Goal: Task Accomplishment & Management: Manage account settings

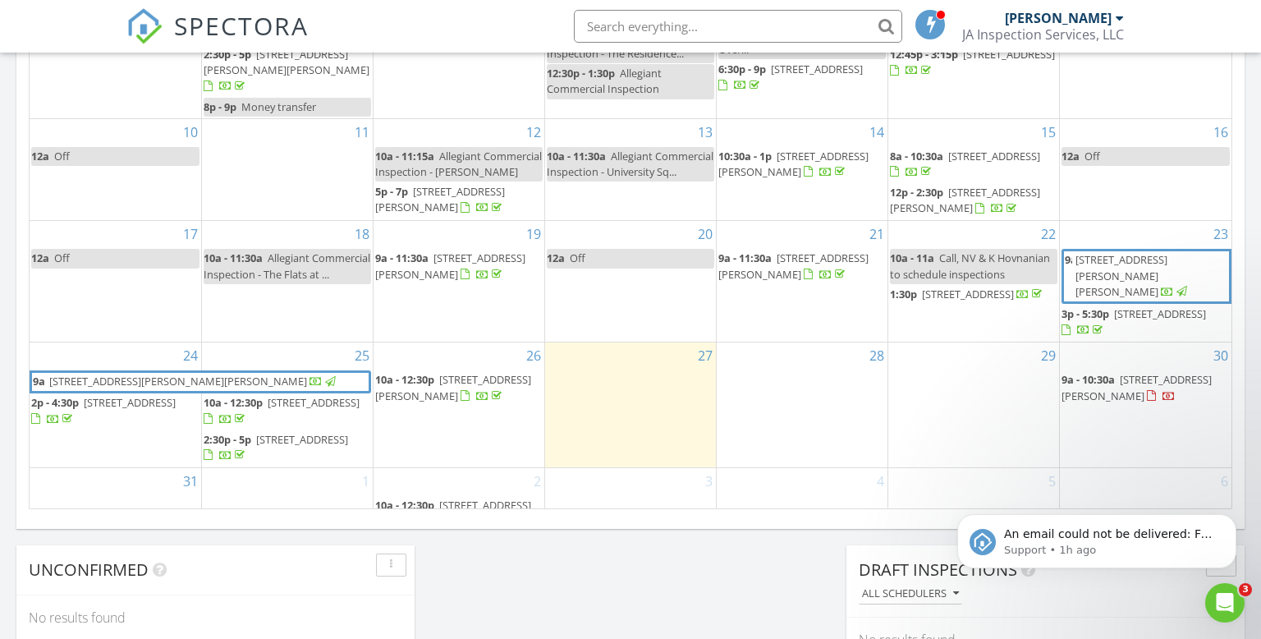
click at [233, 432] on span "2:30p - 5p" at bounding box center [228, 439] width 48 height 15
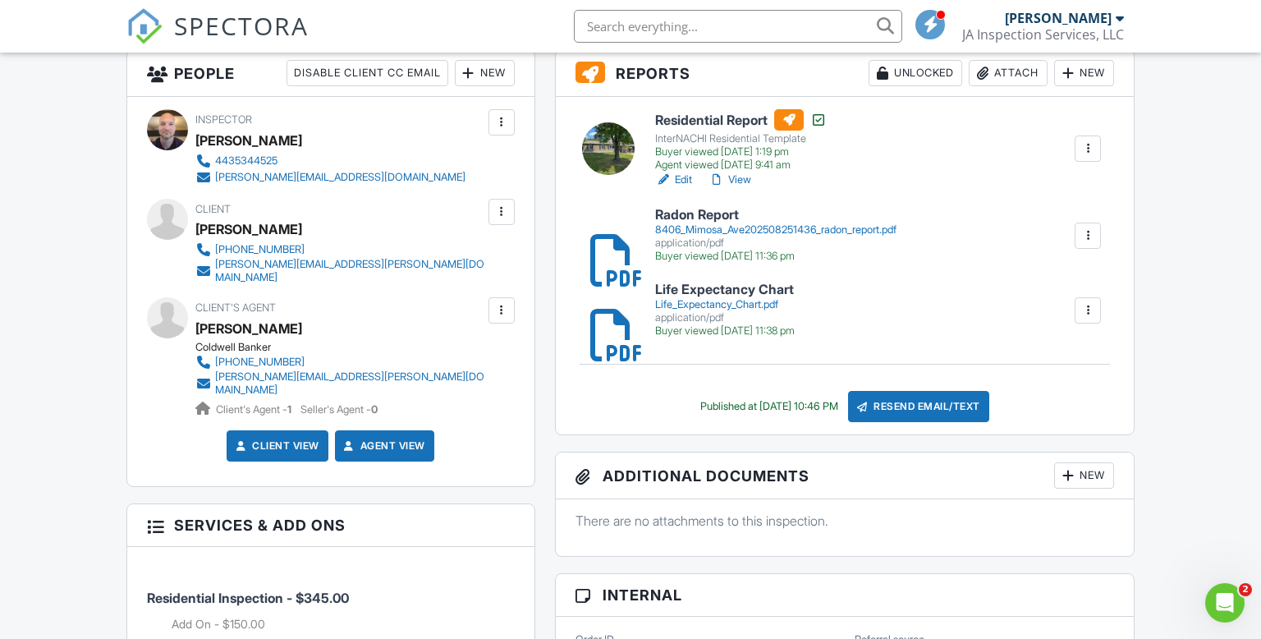
click at [744, 178] on link "View" at bounding box center [729, 180] width 43 height 16
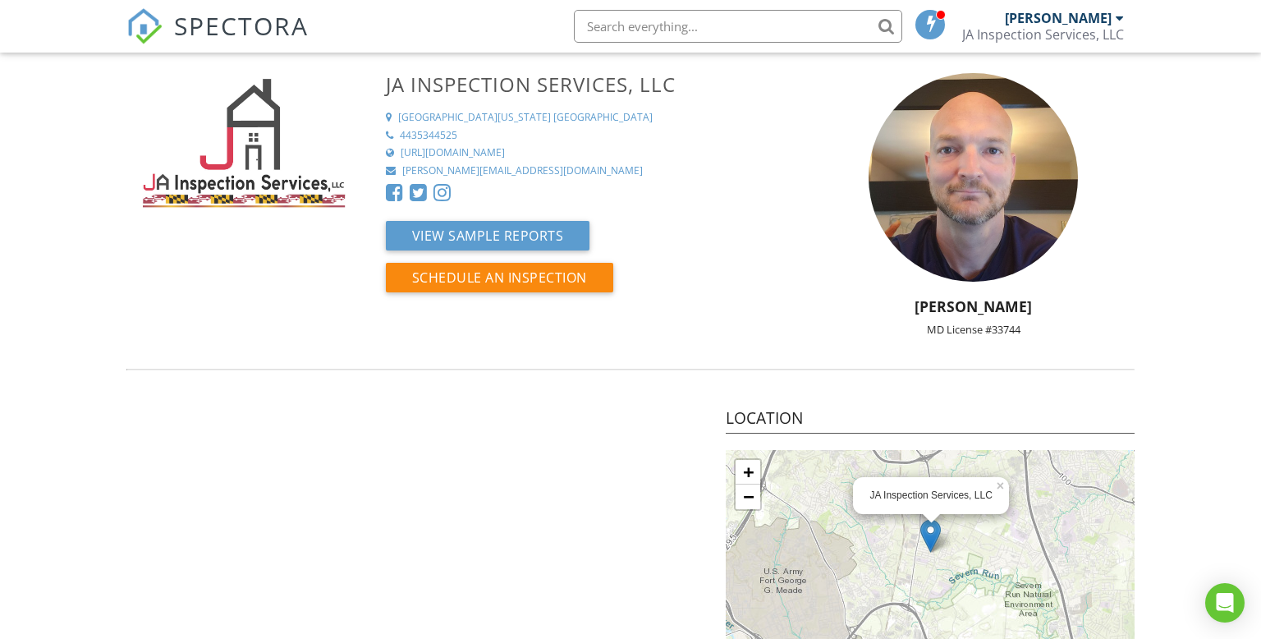
click at [250, 125] on img at bounding box center [243, 151] width 235 height 157
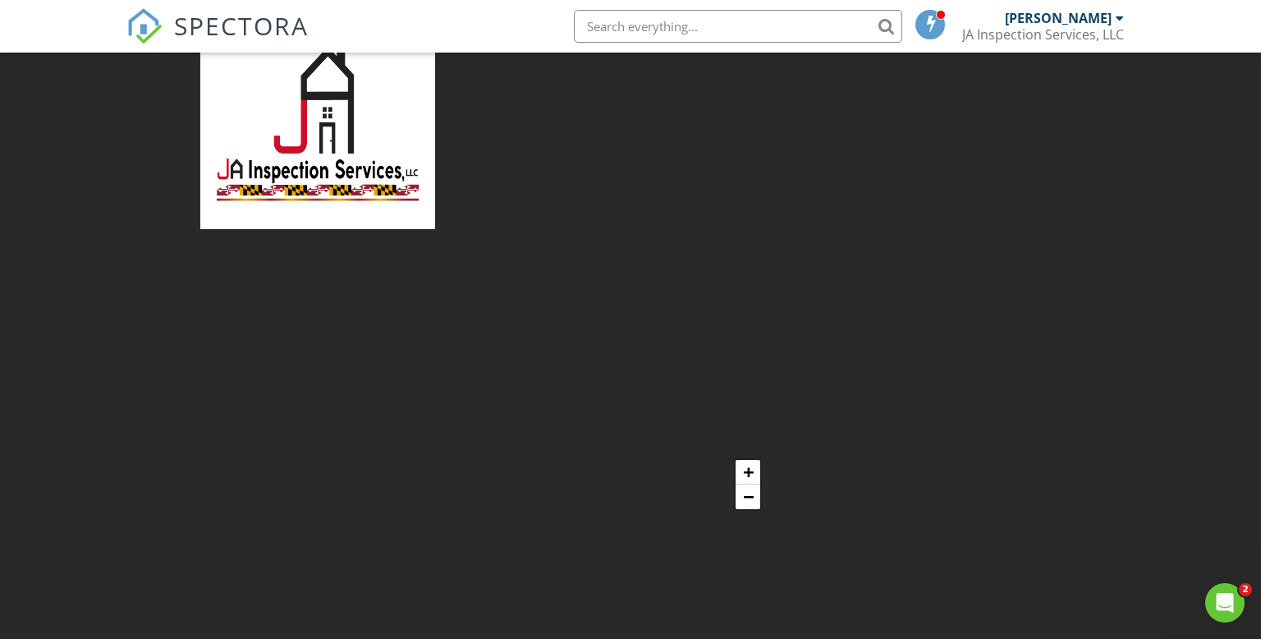
click at [227, 29] on span "SPECTORA" at bounding box center [241, 25] width 135 height 34
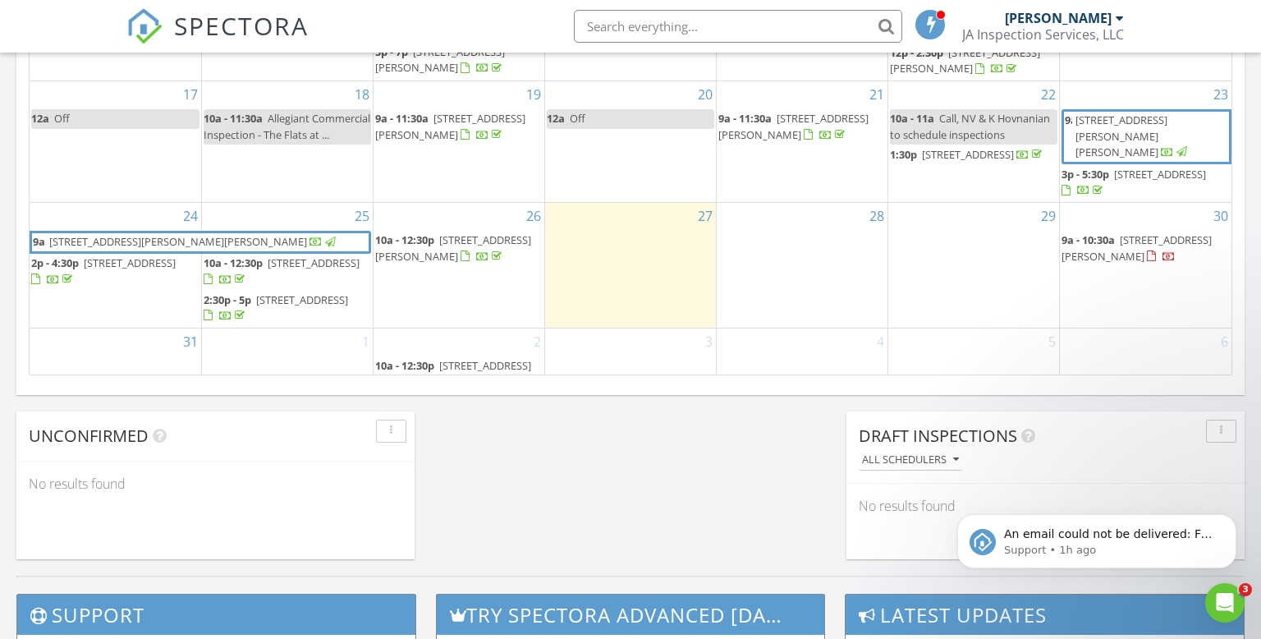
scroll to position [8, 0]
click at [1068, 528] on p "An email could not be delivered: For more information, view Why emails don't ge…" at bounding box center [1110, 534] width 212 height 16
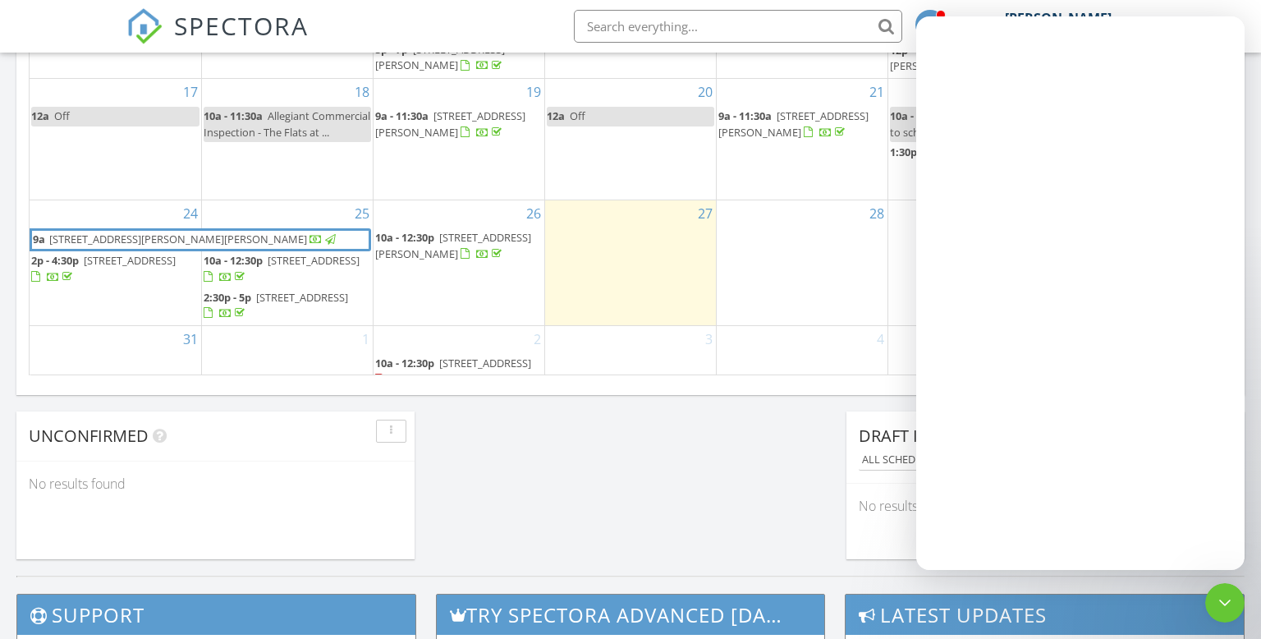
scroll to position [0, 0]
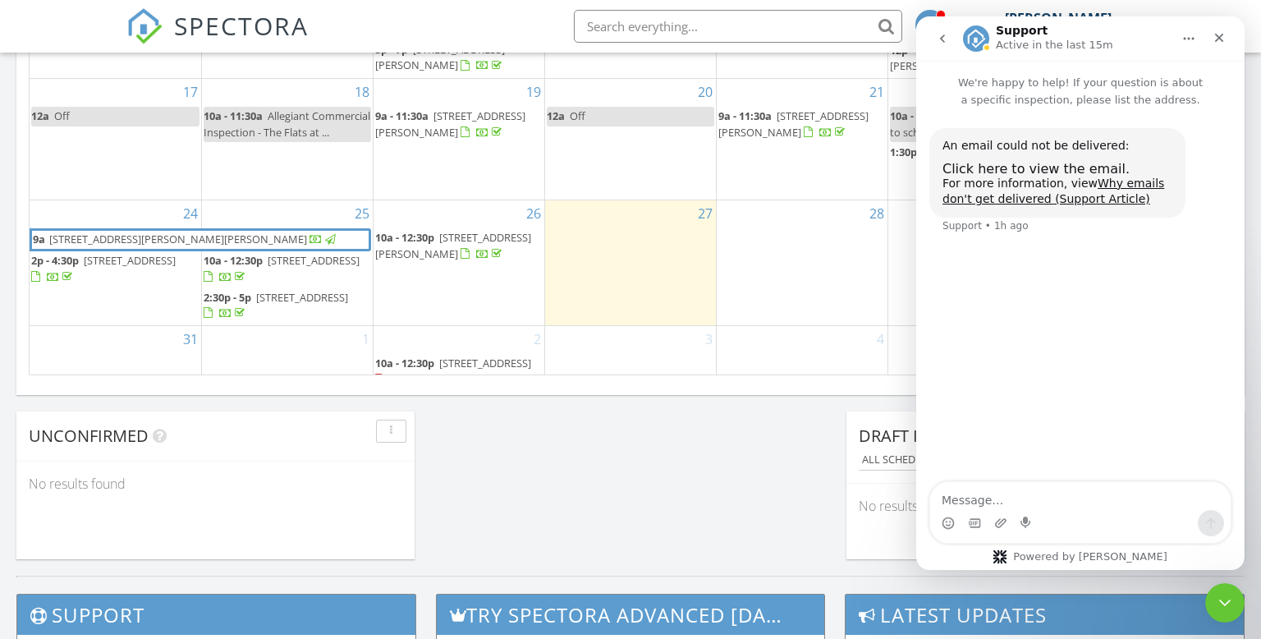
click at [561, 380] on div "August 2025 today list day week cal wk 4 wk month Sun Mon Tue Wed Thu Fri Sat 2…" at bounding box center [630, 13] width 1228 height 747
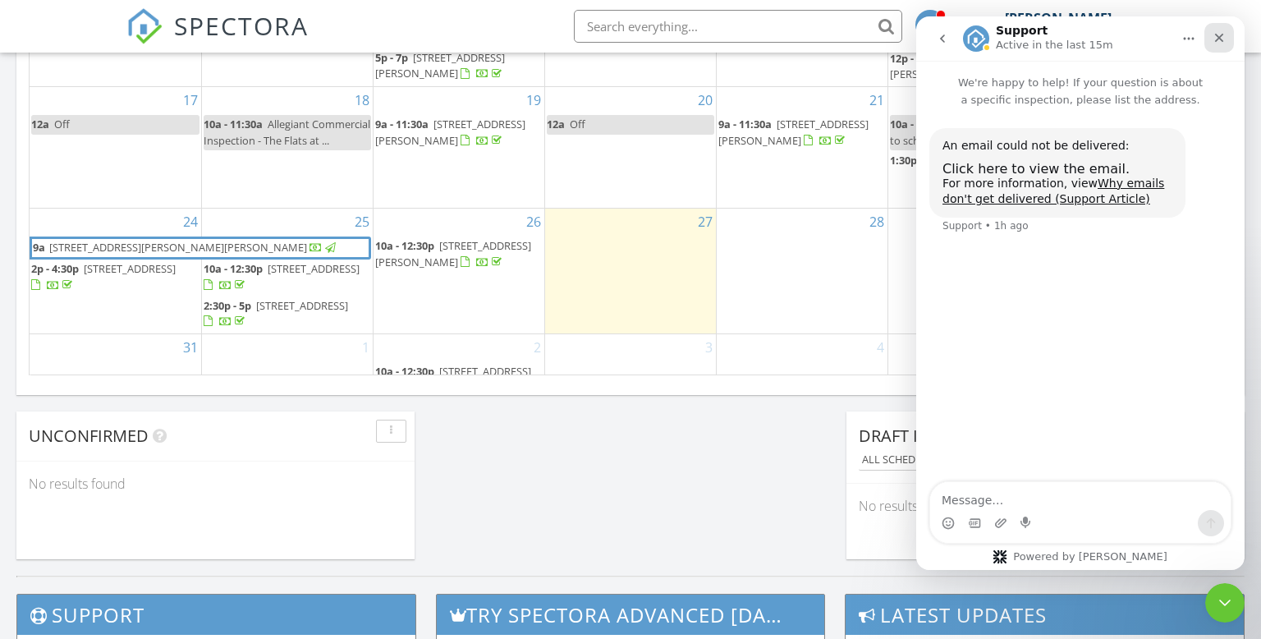
click at [1214, 38] on icon "Close" at bounding box center [1218, 37] width 13 height 13
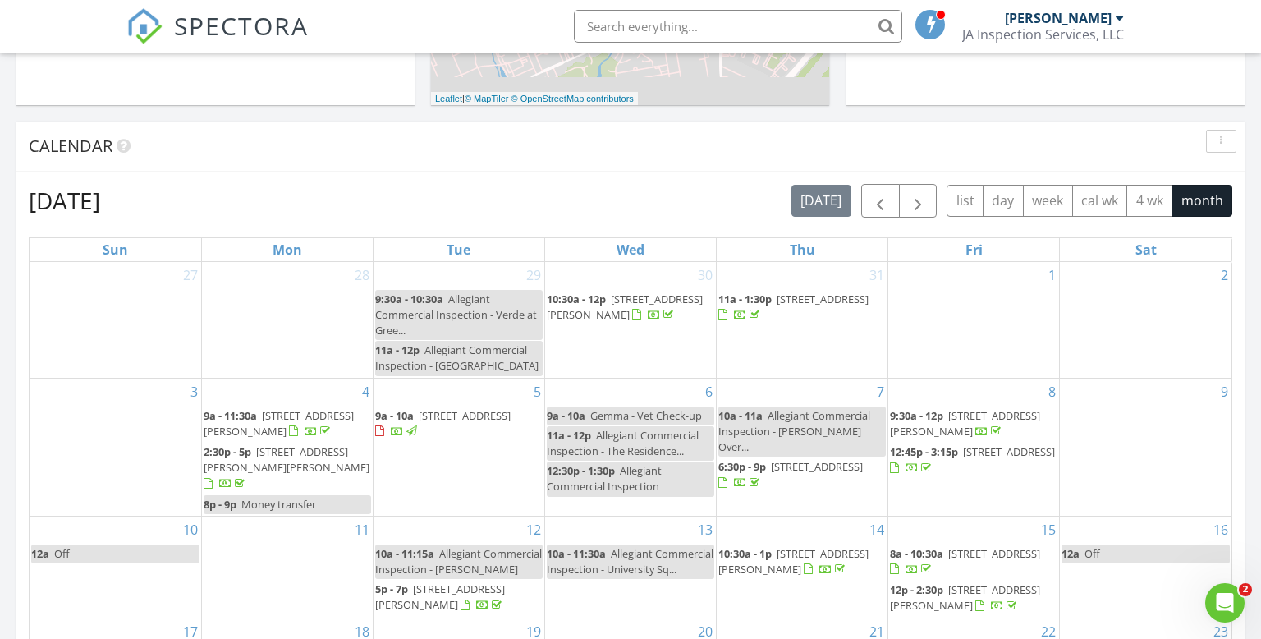
scroll to position [599, 0]
click at [923, 211] on button "button" at bounding box center [918, 203] width 39 height 34
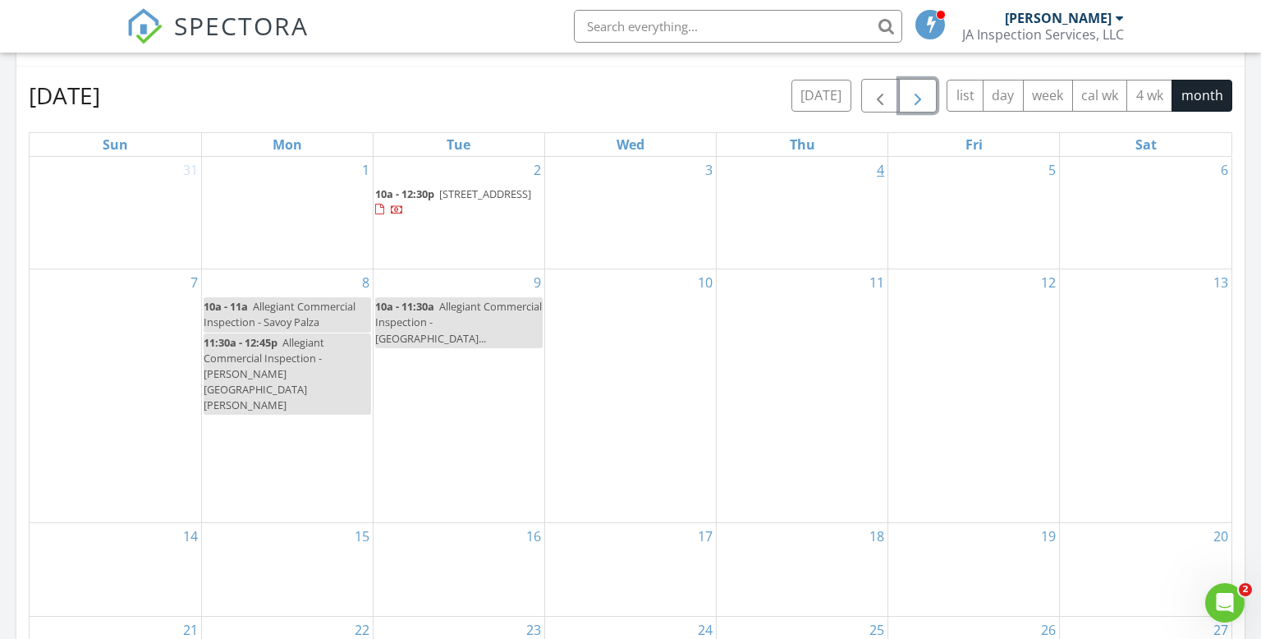
scroll to position [708, 0]
click at [920, 97] on span "button" at bounding box center [918, 94] width 20 height 20
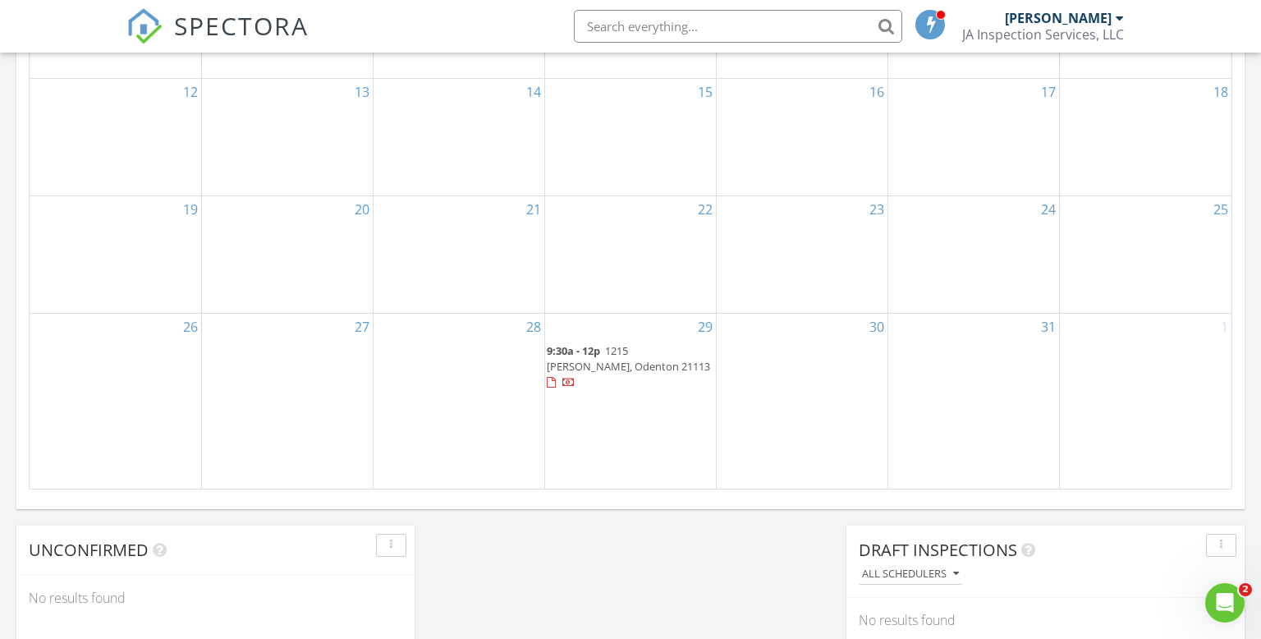
scroll to position [1074, 0]
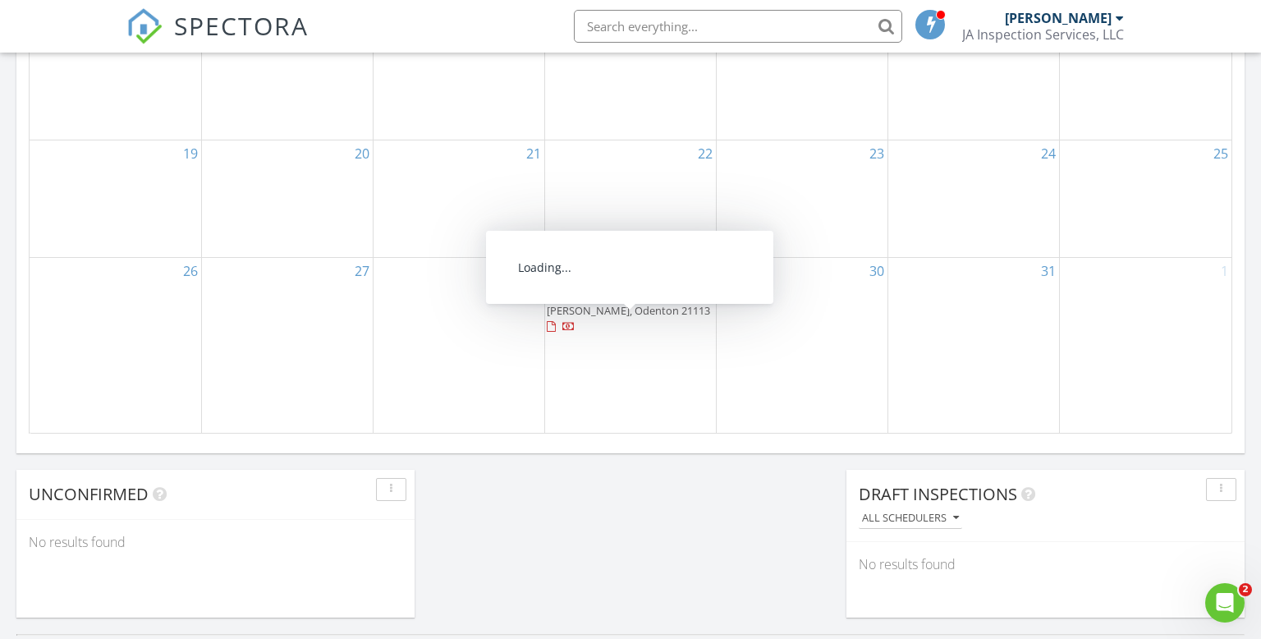
click at [625, 315] on span "1215 Oleander Wy, Odenton 21113" at bounding box center [628, 302] width 163 height 30
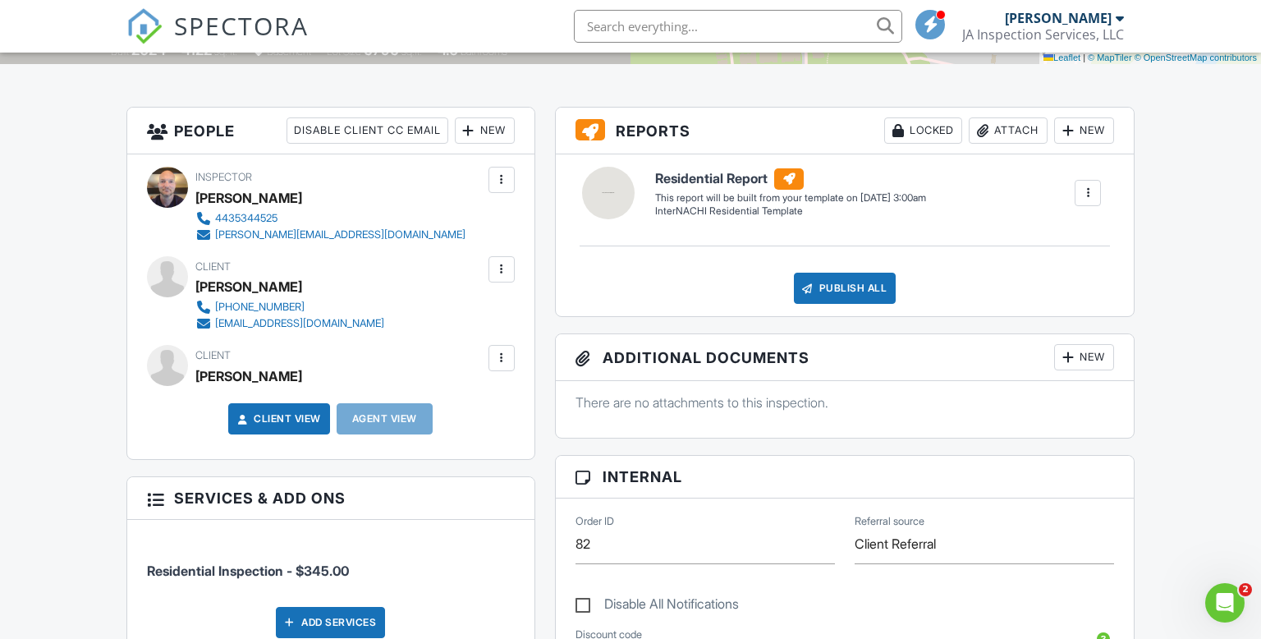
scroll to position [372, 0]
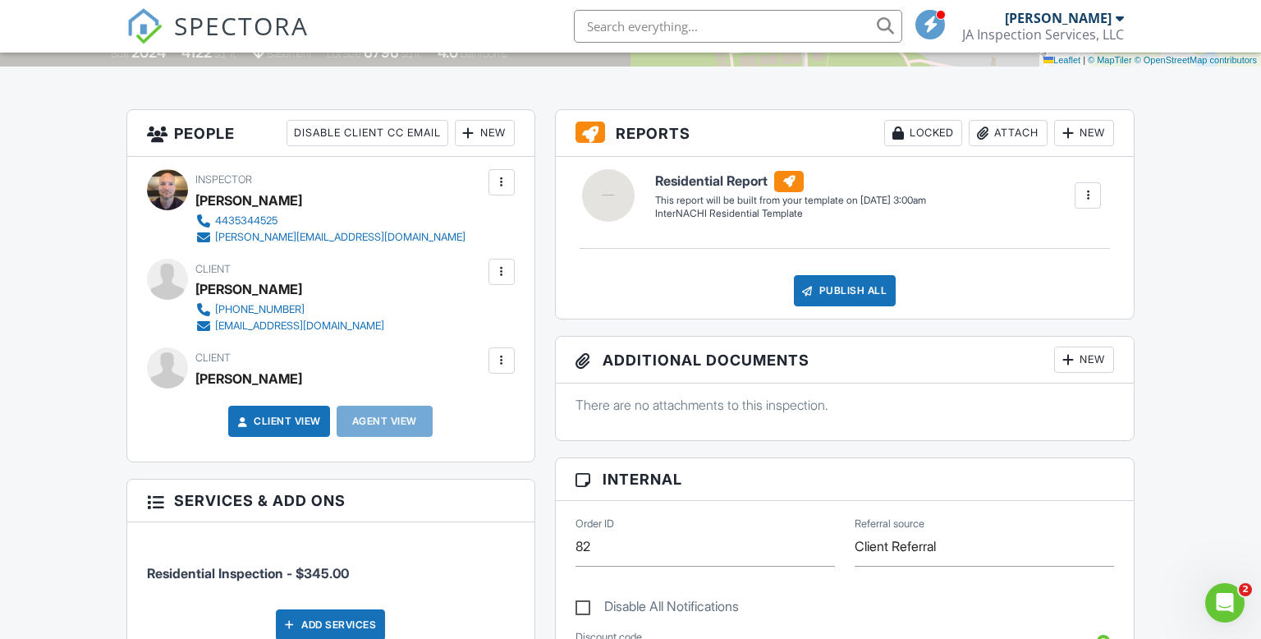
click at [506, 269] on div at bounding box center [501, 271] width 16 height 16
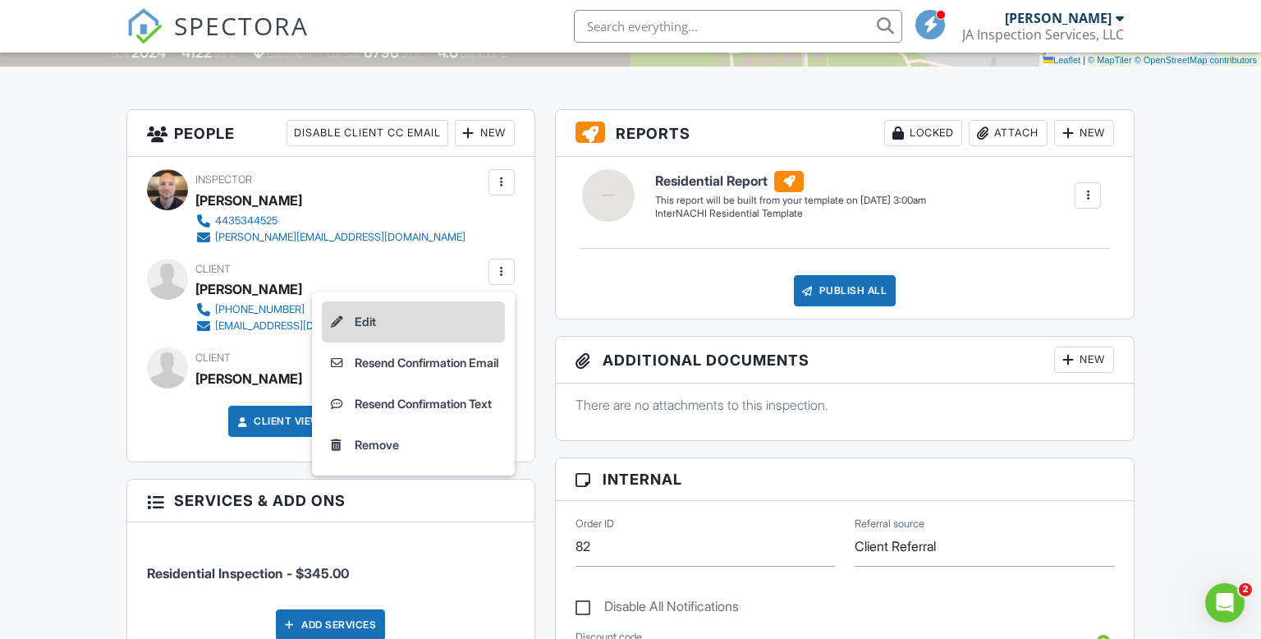
click at [424, 322] on li "Edit" at bounding box center [413, 321] width 183 height 41
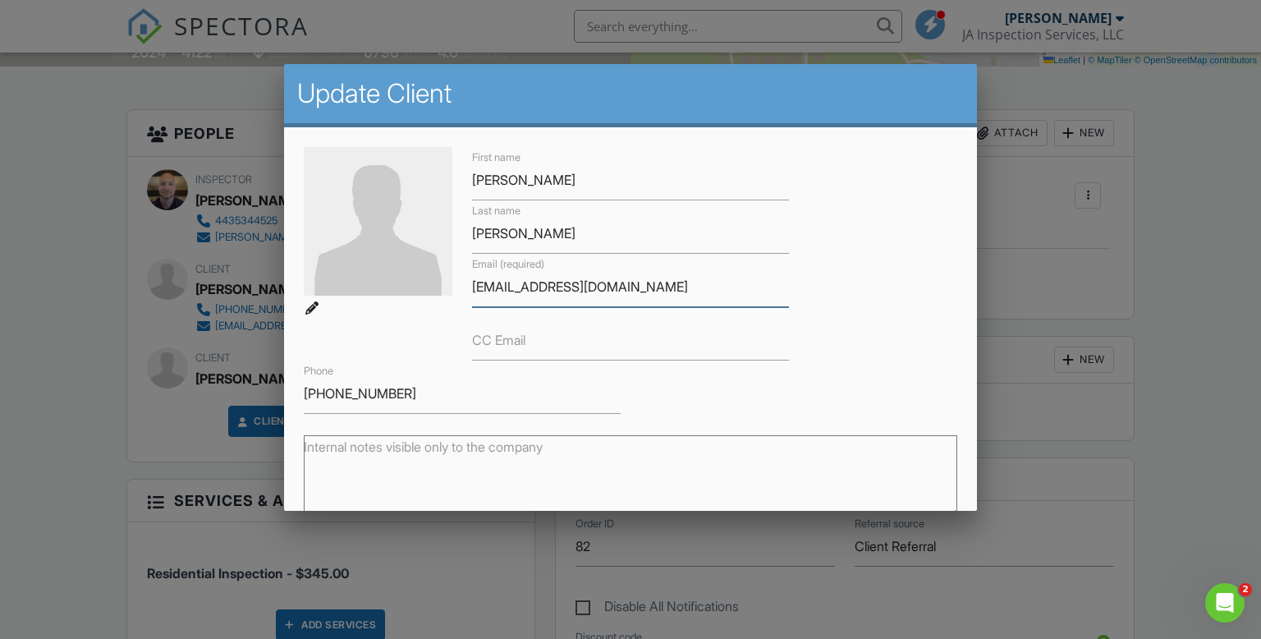
click at [524, 283] on input "twarzinkski@yahoo.com" at bounding box center [630, 287] width 317 height 40
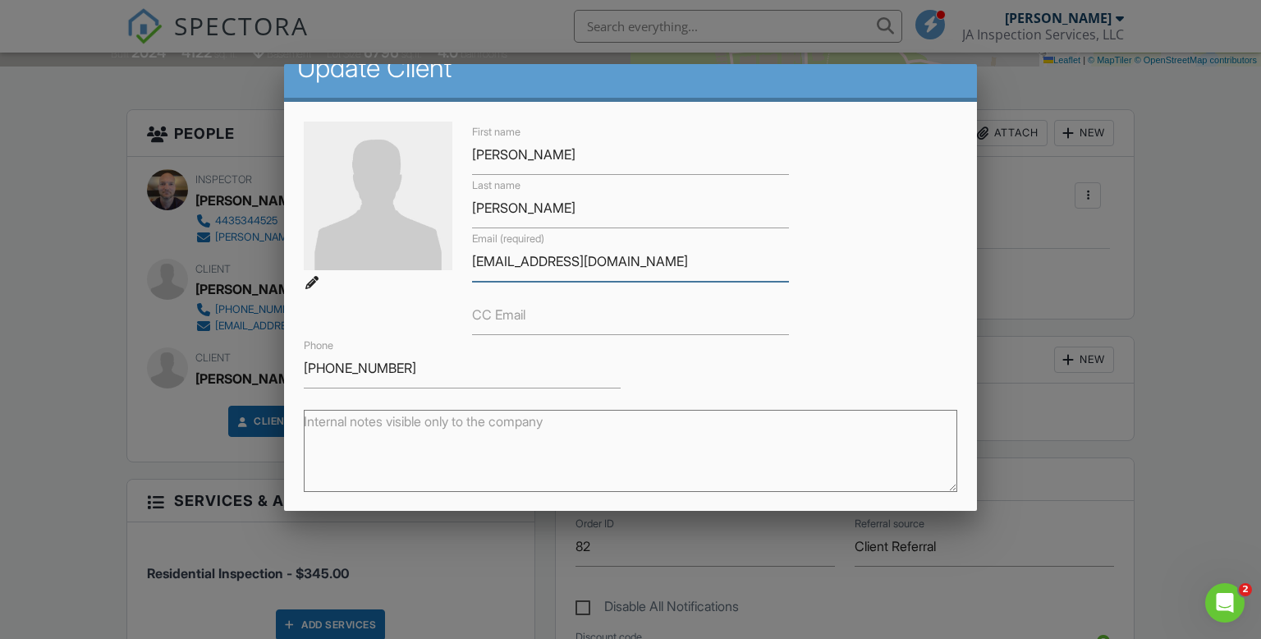
scroll to position [195, 0]
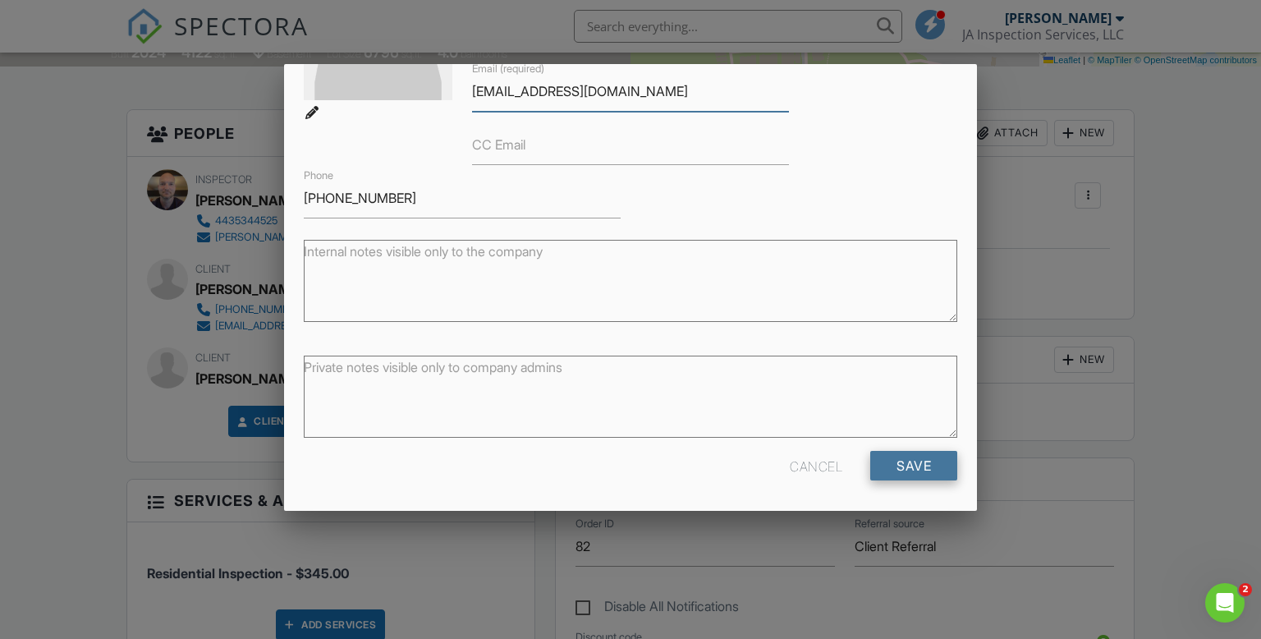
type input "twarzinski@yahoo.com"
click at [925, 462] on input "Save" at bounding box center [913, 466] width 87 height 30
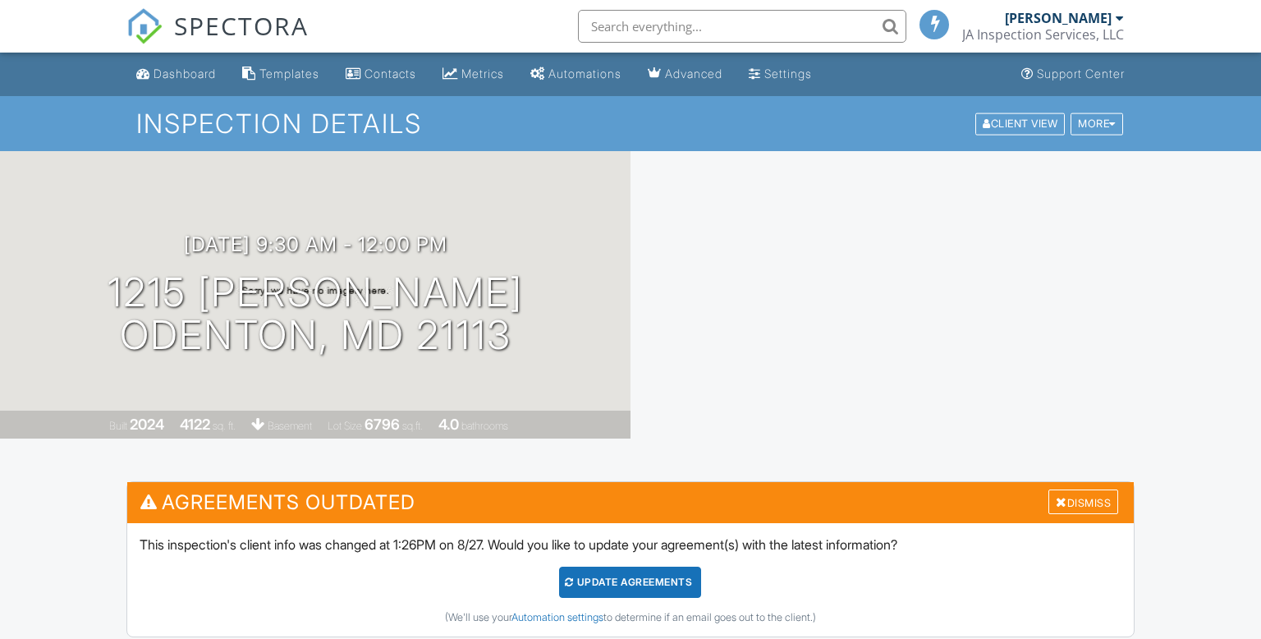
click at [662, 581] on div "Update Agreements" at bounding box center [630, 581] width 142 height 31
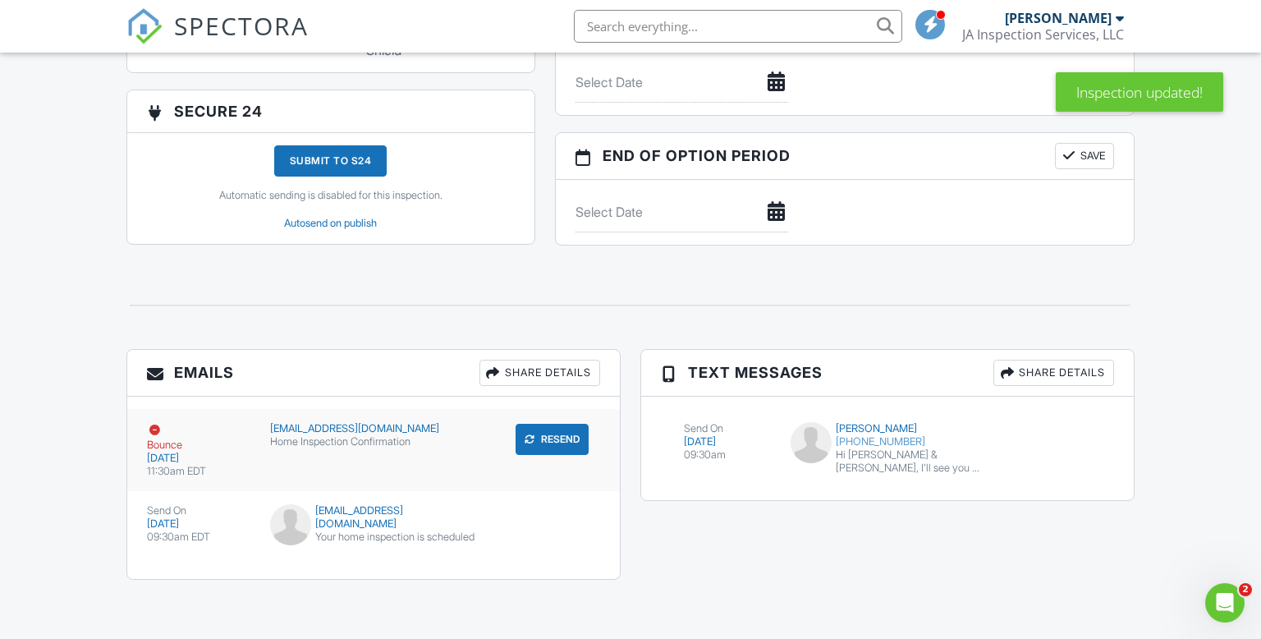
click at [570, 440] on button "Resend" at bounding box center [551, 439] width 73 height 31
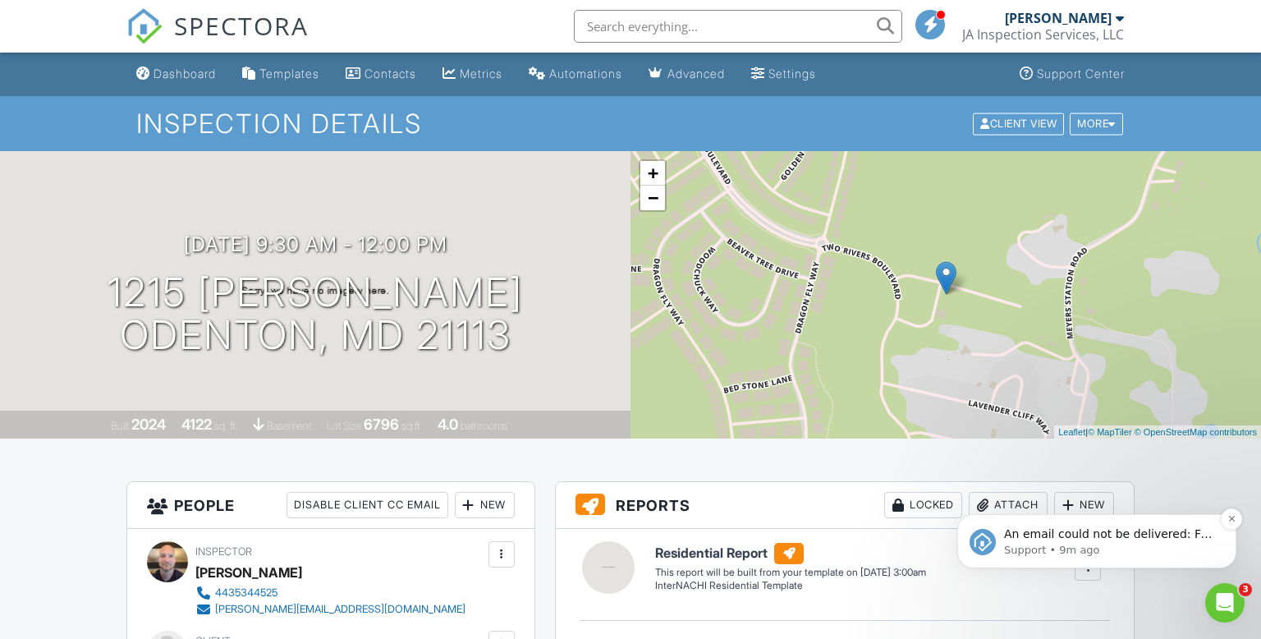
click at [1042, 535] on p "An email could not be delivered: For more information, view Why emails don't ge…" at bounding box center [1110, 534] width 212 height 16
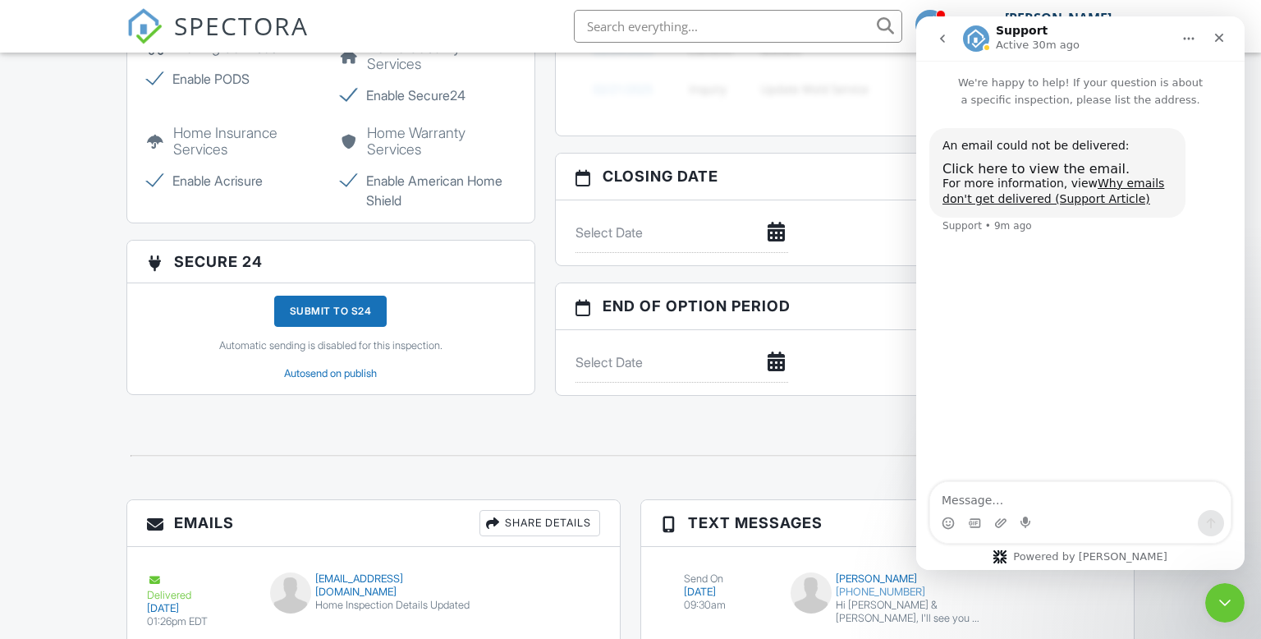
scroll to position [1642, 0]
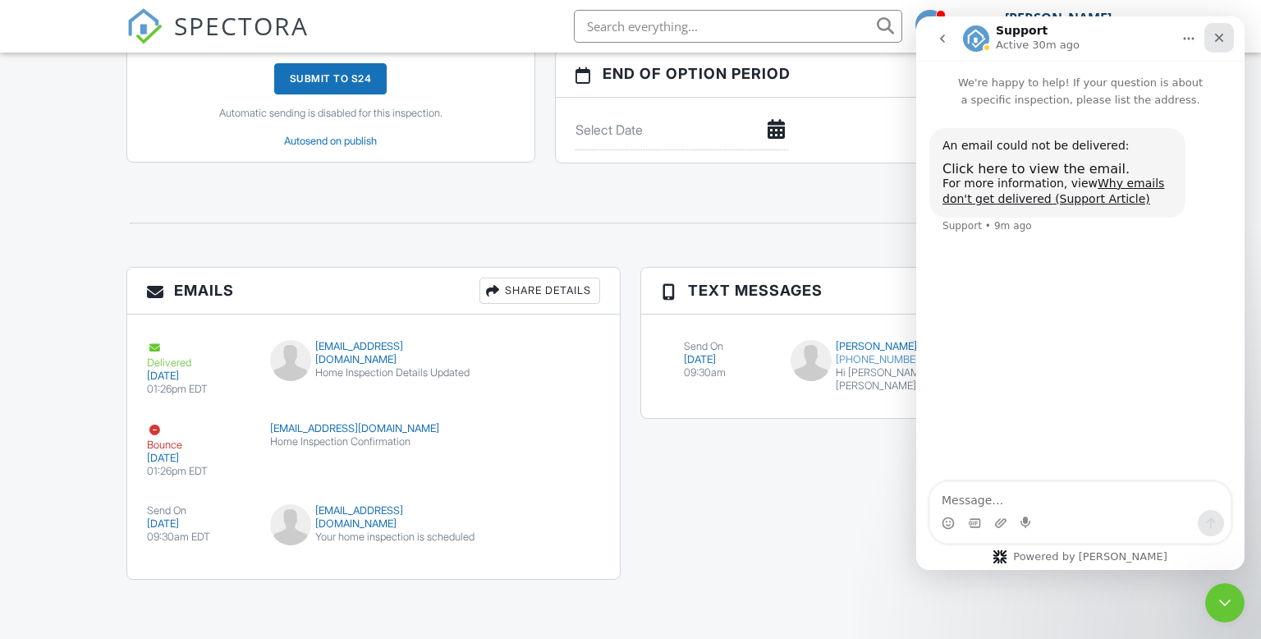
click at [1217, 38] on icon "Close" at bounding box center [1219, 38] width 9 height 9
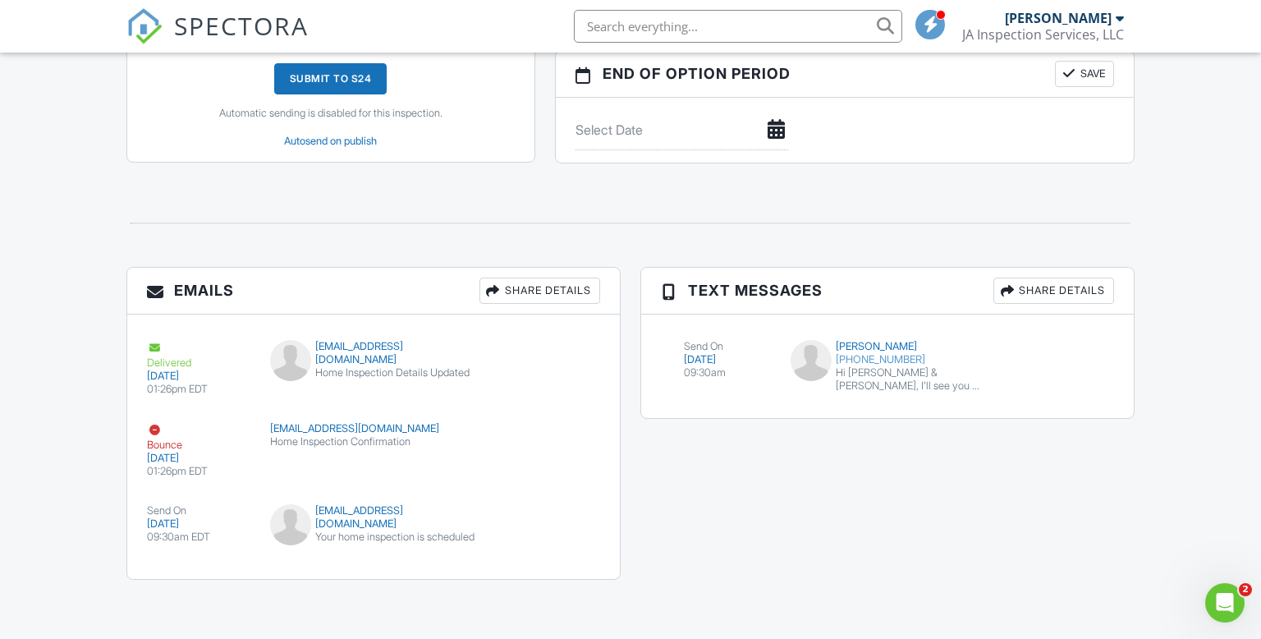
scroll to position [0, 0]
